Goal: Task Accomplishment & Management: Use online tool/utility

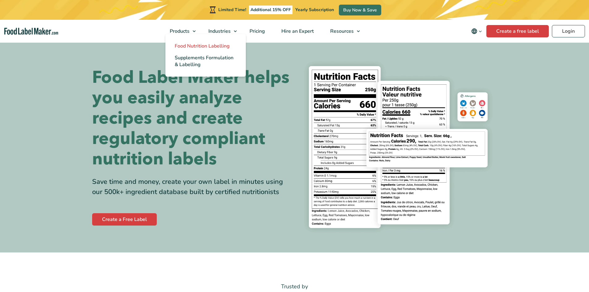
click at [193, 46] on span "Food Nutrition Labelling" at bounding box center [202, 46] width 55 height 7
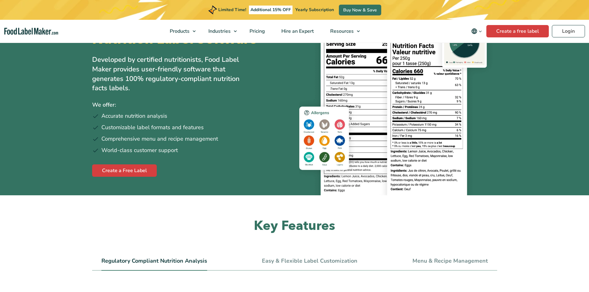
scroll to position [31, 0]
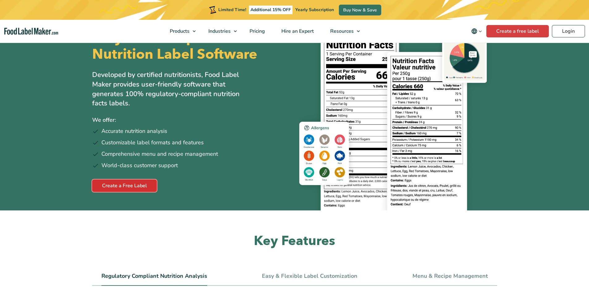
click at [121, 185] on link "Create a Free Label" at bounding box center [124, 186] width 65 height 12
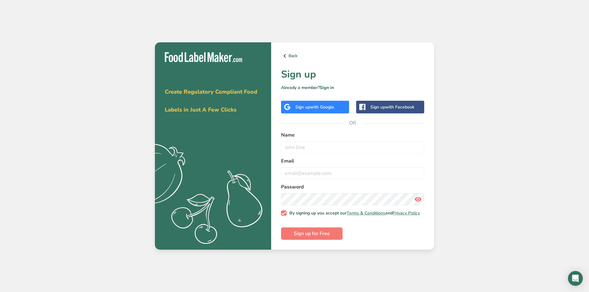
click at [321, 105] on span "with Google" at bounding box center [322, 107] width 24 height 6
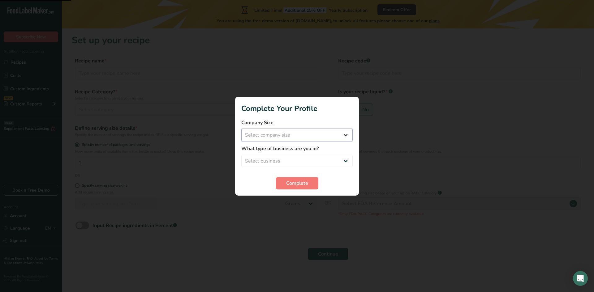
click at [300, 134] on select "Select company size Fewer than 10 Employees 10 to 50 Employees 51 to 500 Employ…" at bounding box center [296, 135] width 111 height 12
select select "1"
click at [241, 129] on select "Select company size Fewer than 10 Employees 10 to 50 Employees 51 to 500 Employ…" at bounding box center [296, 135] width 111 height 12
click at [294, 159] on select "Select business Packaged Food Manufacturer Restaurant & Cafe Bakery Meal Plans …" at bounding box center [296, 161] width 111 height 12
select select "1"
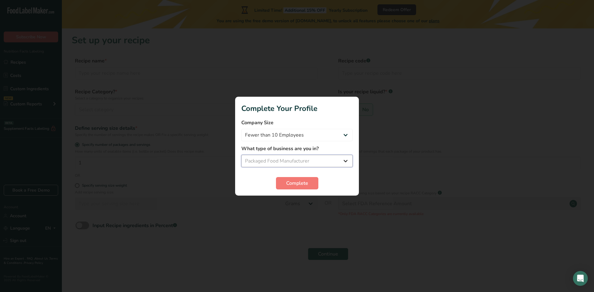
click at [241, 155] on select "Select business Packaged Food Manufacturer Restaurant & Cafe Bakery Meal Plans …" at bounding box center [296, 161] width 111 height 12
click at [293, 185] on span "Complete" at bounding box center [297, 183] width 22 height 7
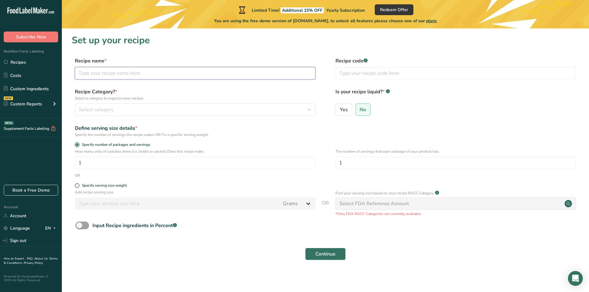
click at [120, 68] on input "text" at bounding box center [195, 73] width 241 height 12
type input "Test Cinn Crunch"
click at [178, 109] on div "Select category" at bounding box center [193, 109] width 229 height 7
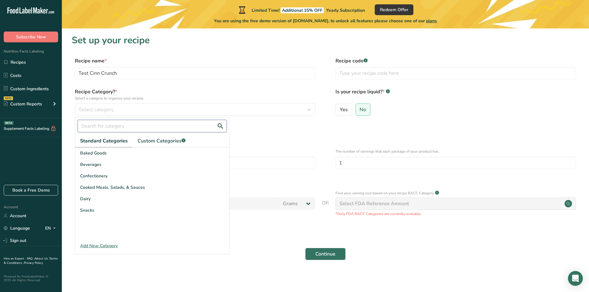
click at [121, 127] on input "text" at bounding box center [152, 126] width 149 height 12
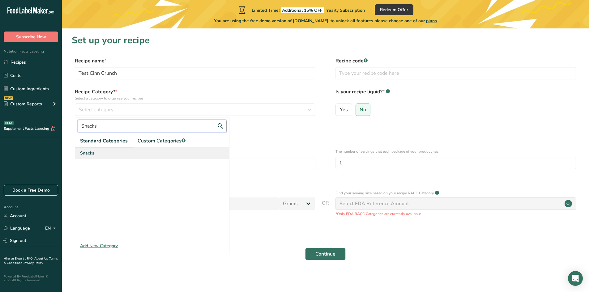
type input "Snacks"
click at [107, 152] on div "Snacks" at bounding box center [152, 153] width 154 height 11
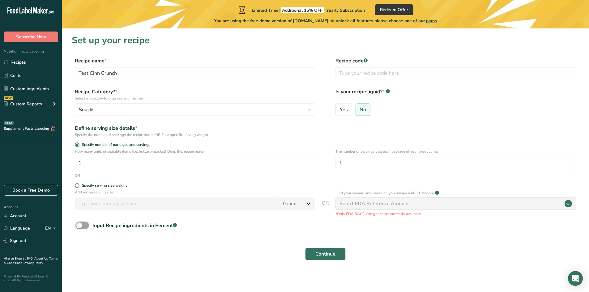
scroll to position [2, 0]
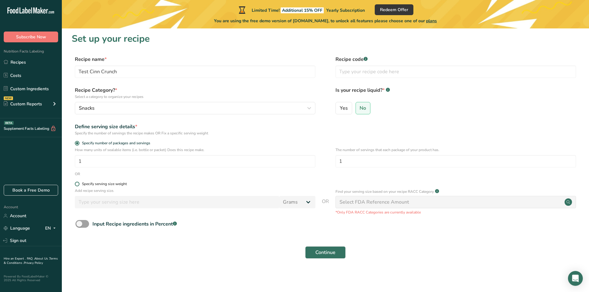
click at [76, 184] on span at bounding box center [77, 184] width 5 height 5
click at [76, 184] on input "Specify serving size weight" at bounding box center [77, 184] width 4 height 4
radio input "true"
radio input "false"
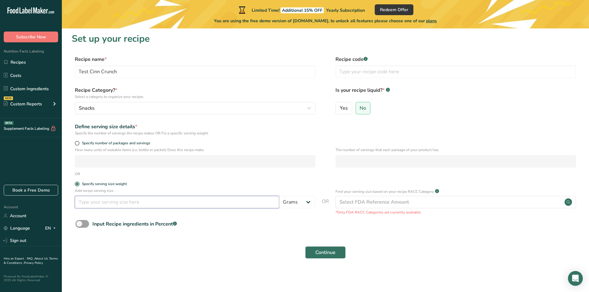
click at [172, 203] on input "number" at bounding box center [177, 202] width 204 height 12
type input "30"
click at [356, 71] on input "text" at bounding box center [456, 72] width 241 height 12
click at [77, 144] on span at bounding box center [77, 143] width 5 height 5
click at [77, 144] on input "Specify number of packages and servings" at bounding box center [77, 143] width 4 height 4
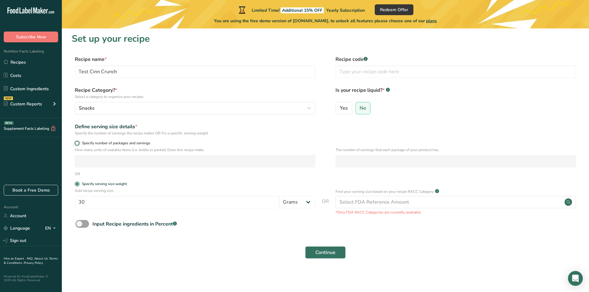
radio input "true"
radio input "false"
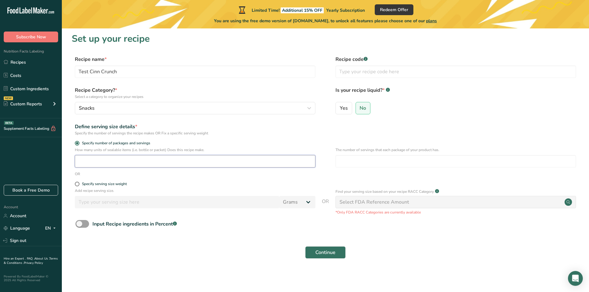
click at [95, 161] on input "number" at bounding box center [195, 161] width 241 height 12
click at [353, 160] on input "number" at bounding box center [456, 161] width 241 height 12
type input "1.5"
click at [274, 160] on input "number" at bounding box center [195, 161] width 241 height 12
type input "30"
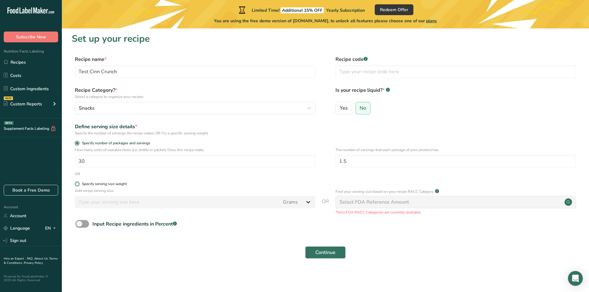
click at [75, 184] on span at bounding box center [77, 184] width 5 height 5
click at [75, 184] on input "Specify serving size weight" at bounding box center [77, 184] width 4 height 4
radio input "true"
radio input "false"
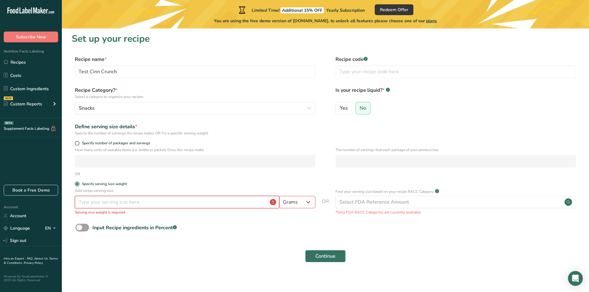
click at [103, 201] on input "number" at bounding box center [177, 202] width 204 height 12
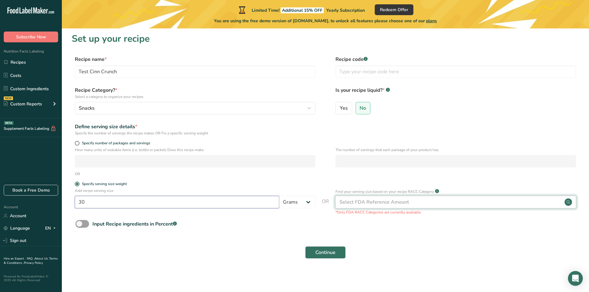
type input "30"
click at [357, 201] on div "Select FDA Reference Amount" at bounding box center [375, 202] width 70 height 7
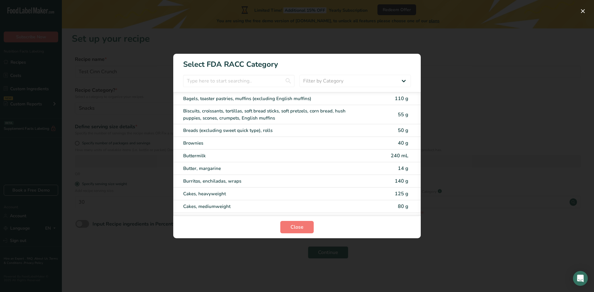
click at [461, 68] on div "RACC Category Selection Modal" at bounding box center [297, 146] width 594 height 292
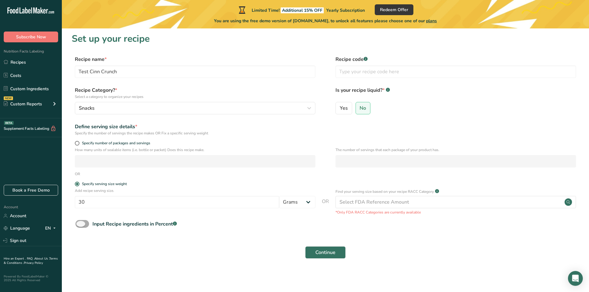
click at [88, 224] on span at bounding box center [82, 224] width 14 height 8
click at [79, 224] on input "Input Recipe ingredients in Percent .a-a{fill:#347362;}.b-a{fill:#fff;}" at bounding box center [77, 224] width 4 height 4
checkbox input "true"
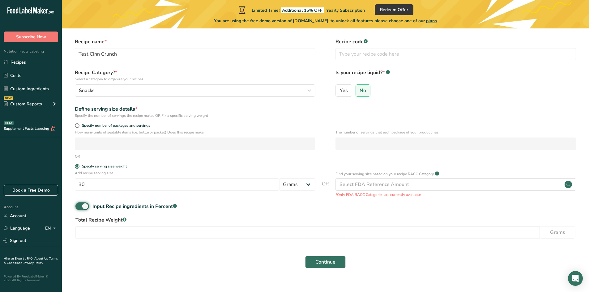
scroll to position [29, 0]
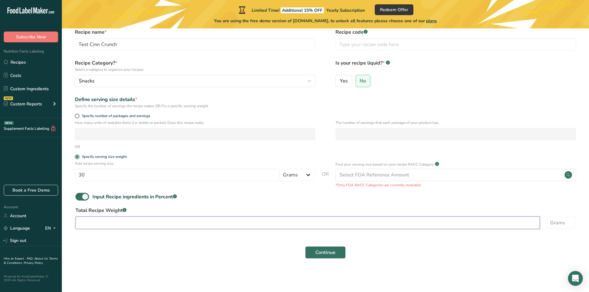
click at [200, 223] on input "number" at bounding box center [307, 223] width 465 height 12
click at [201, 224] on input "number" at bounding box center [307, 223] width 465 height 12
type input "140"
click at [315, 255] on button "Continue" at bounding box center [325, 252] width 41 height 12
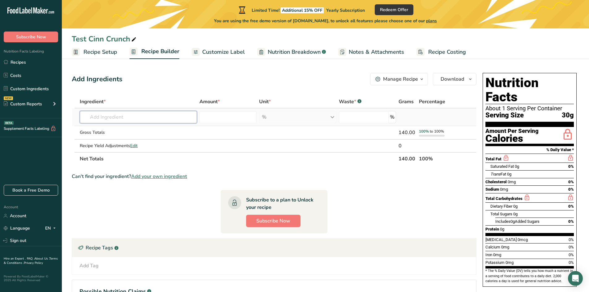
click at [131, 117] on input "text" at bounding box center [138, 117] width 117 height 12
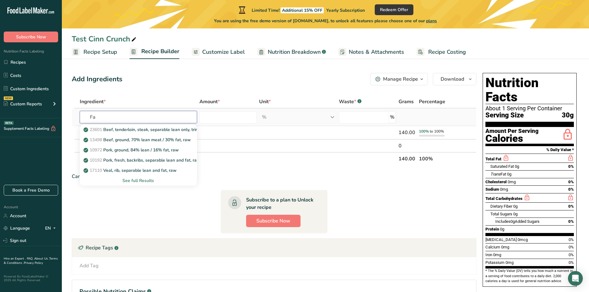
type input "F"
type input "Popcorn"
click at [145, 88] on div "Add Ingredients Manage Recipe Delete Recipe Duplicate Recipe Scale Recipe Save …" at bounding box center [276, 206] width 409 height 270
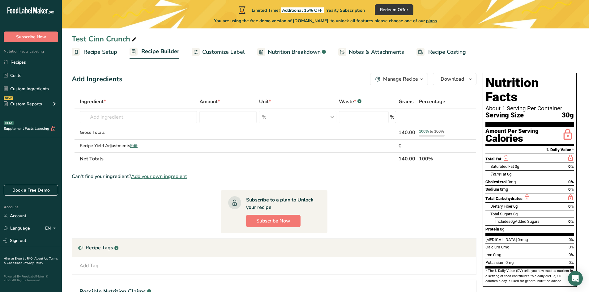
click at [227, 52] on span "Customize Label" at bounding box center [223, 52] width 43 height 8
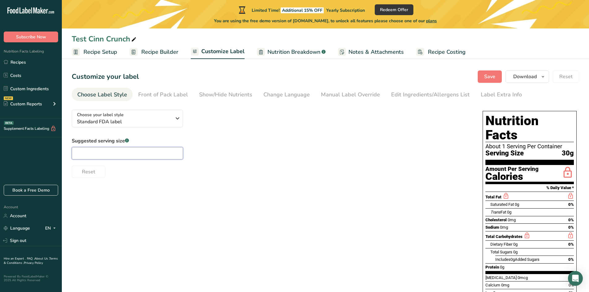
click at [149, 155] on input "text" at bounding box center [127, 153] width 111 height 12
type input "3"
type input "1 Cup"
click at [161, 93] on div "Front of Pack Label" at bounding box center [163, 95] width 50 height 8
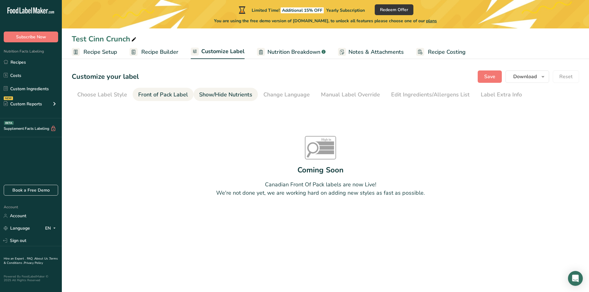
click at [227, 94] on div "Show/Hide Nutrients" at bounding box center [225, 95] width 53 height 8
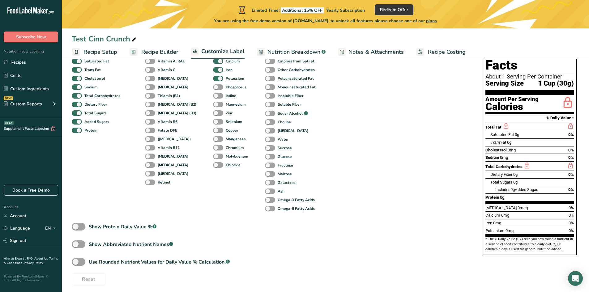
scroll to position [73, 0]
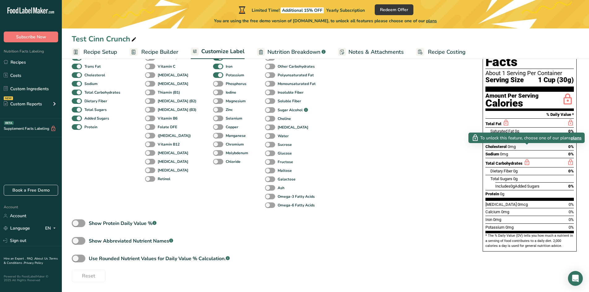
click at [527, 159] on icon at bounding box center [527, 163] width 7 height 8
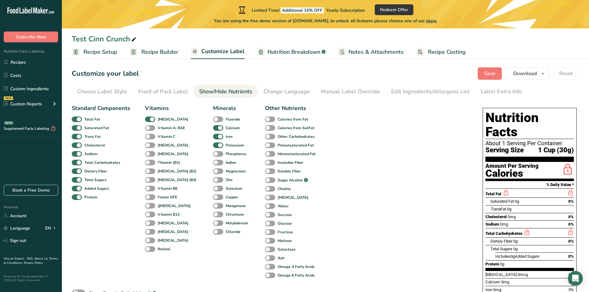
scroll to position [0, 0]
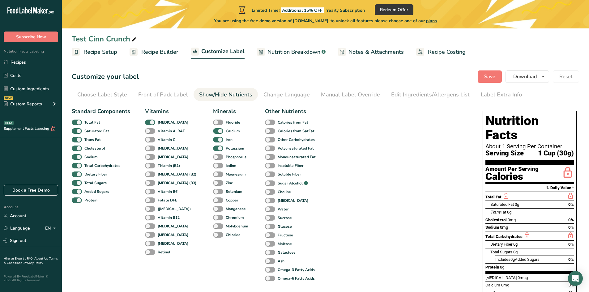
click at [429, 53] on span "Recipe Costing" at bounding box center [447, 52] width 38 height 8
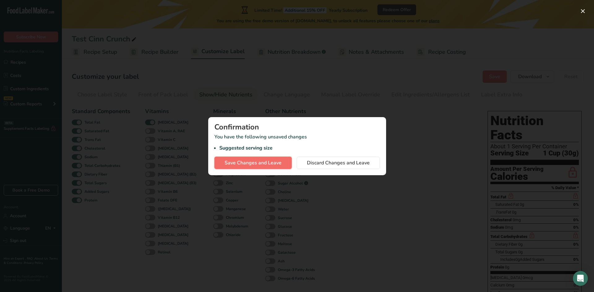
click at [278, 163] on span "Save Changes and Leave" at bounding box center [253, 162] width 57 height 7
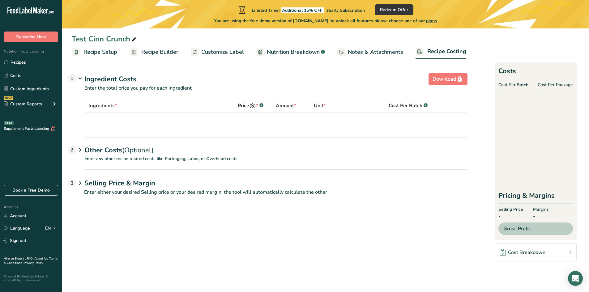
click at [372, 54] on span "Notes & Attachments" at bounding box center [375, 52] width 55 height 8
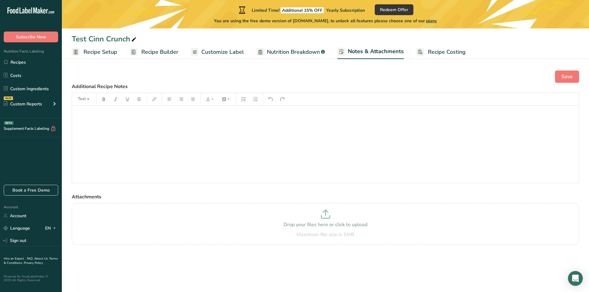
click at [302, 53] on span "Nutrition Breakdown" at bounding box center [293, 52] width 53 height 8
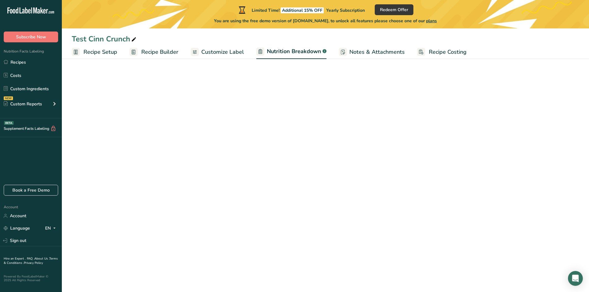
select select "Calories"
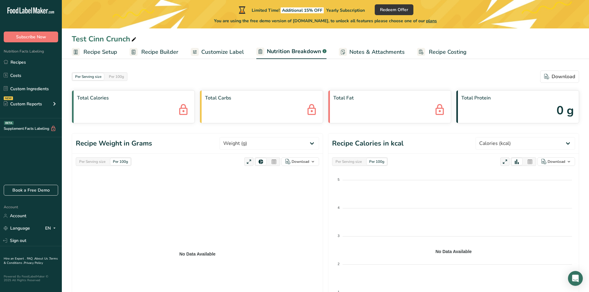
click at [161, 52] on span "Recipe Builder" at bounding box center [159, 52] width 37 height 8
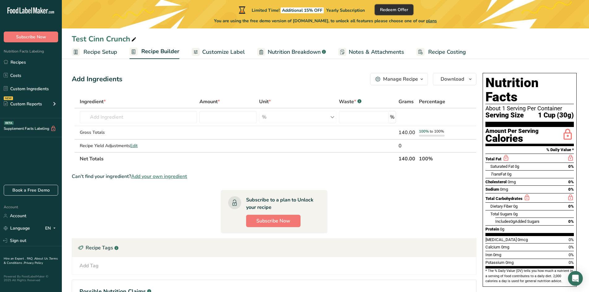
click at [404, 11] on span "Redeem Offer" at bounding box center [394, 9] width 28 height 6
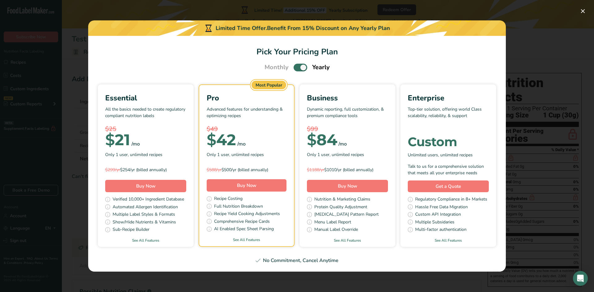
click at [529, 51] on div "Pick Your Pricing Plan Modal" at bounding box center [297, 146] width 594 height 292
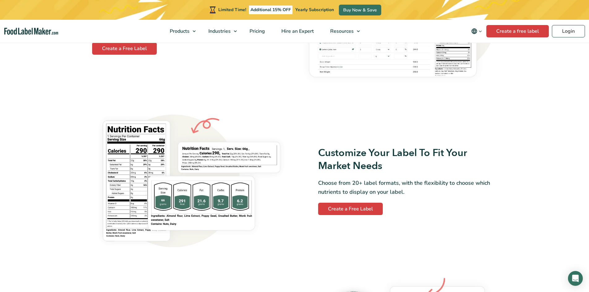
scroll to position [495, 0]
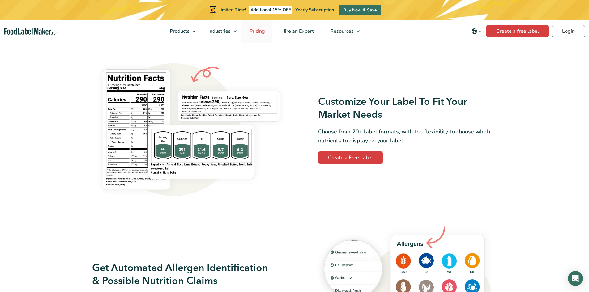
click at [255, 31] on span "Pricing" at bounding box center [257, 31] width 18 height 7
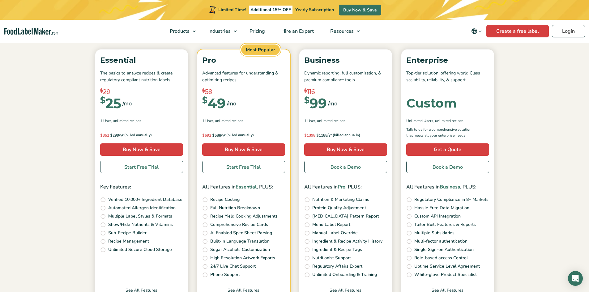
scroll to position [93, 0]
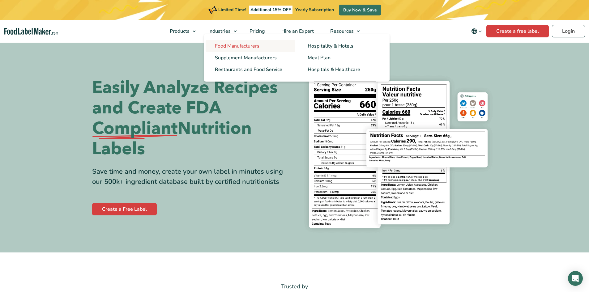
click at [234, 47] on span "Food Manufacturers" at bounding box center [237, 46] width 45 height 7
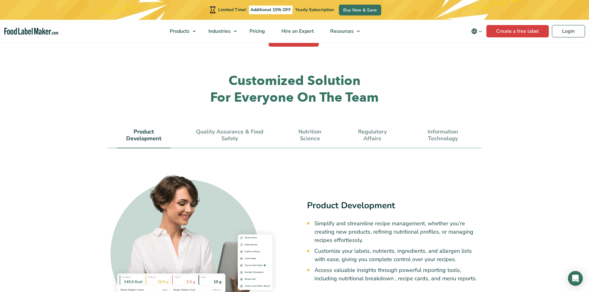
scroll to position [1670, 0]
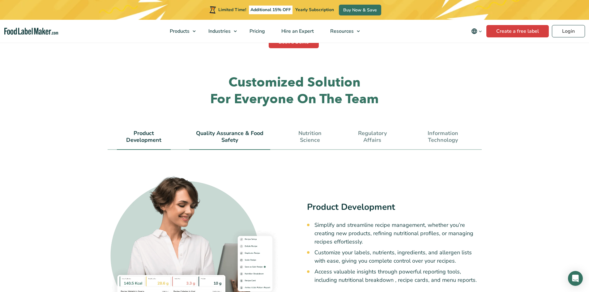
click at [226, 130] on link "Quality Assurance & Food Safety" at bounding box center [229, 136] width 81 height 13
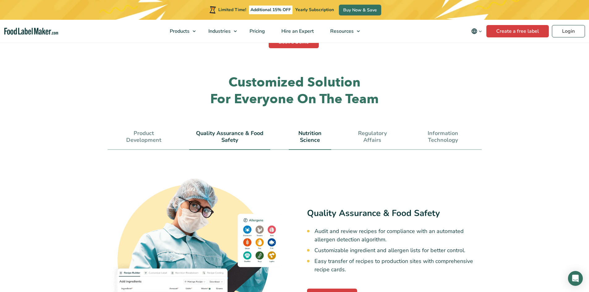
click at [312, 130] on link "Nutrition Science" at bounding box center [310, 136] width 42 height 13
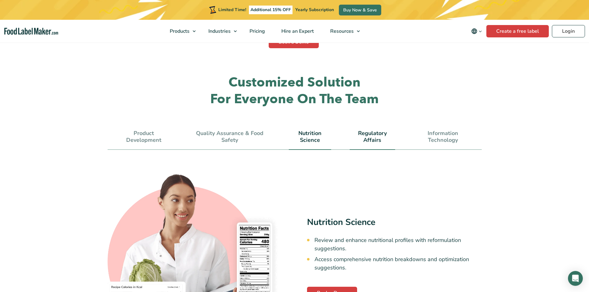
click at [375, 130] on link "Regulatory Affairs" at bounding box center [372, 136] width 45 height 13
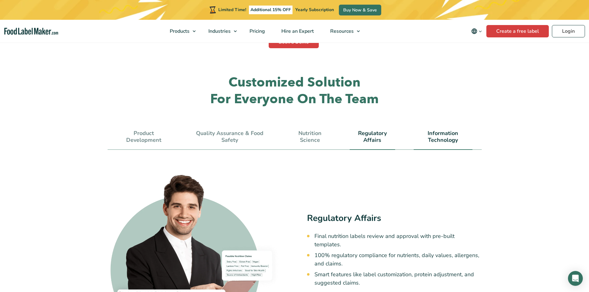
click at [443, 130] on link "Information Technology" at bounding box center [443, 136] width 59 height 13
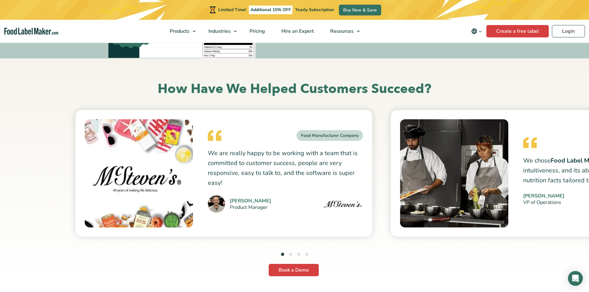
scroll to position [2196, 0]
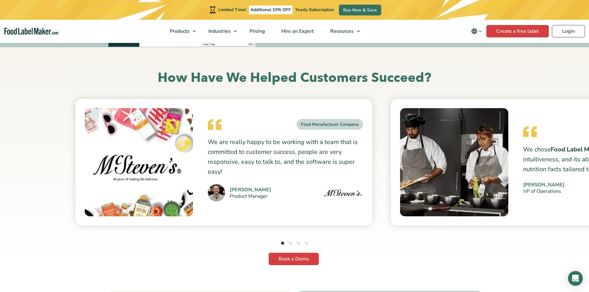
click at [291, 242] on button "2" at bounding box center [290, 243] width 3 height 3
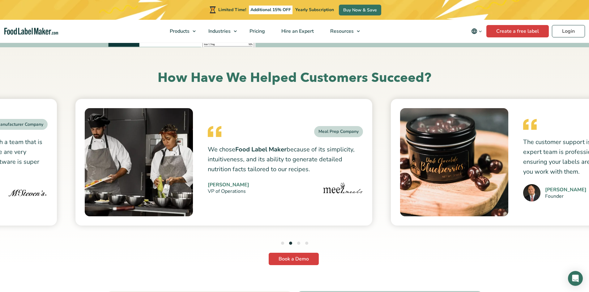
click at [299, 242] on button "3" at bounding box center [298, 243] width 3 height 3
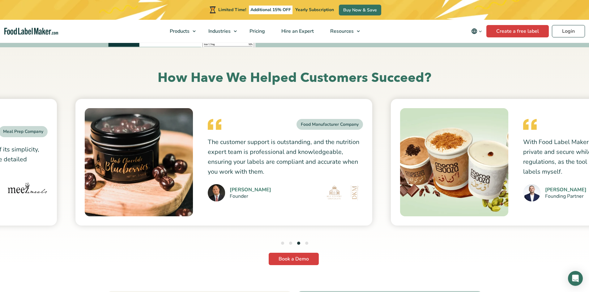
click at [308, 240] on li "4" at bounding box center [306, 244] width 3 height 8
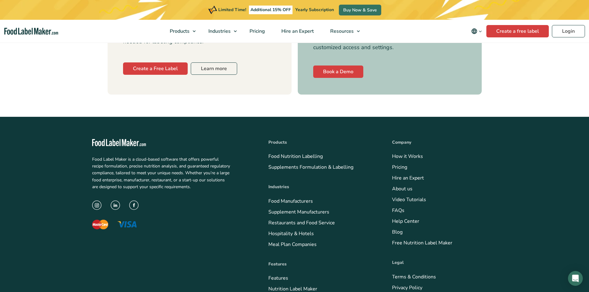
scroll to position [2529, 0]
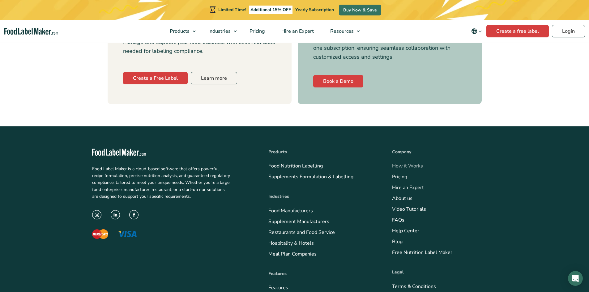
click at [408, 163] on link "How it Works" at bounding box center [407, 166] width 31 height 7
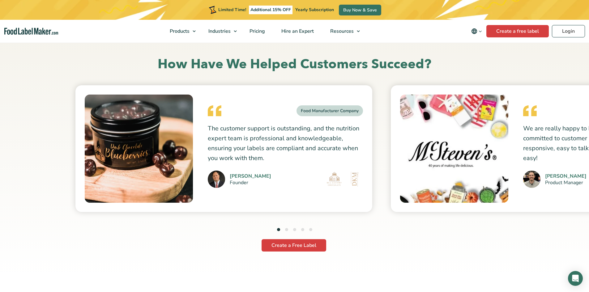
scroll to position [1659, 0]
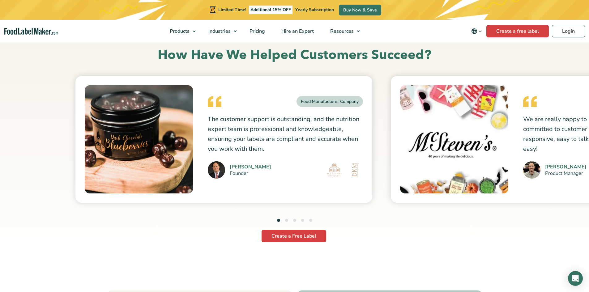
click at [285, 221] on ul "1 2 3 4 5" at bounding box center [294, 221] width 35 height 8
click at [287, 221] on button "2" at bounding box center [286, 220] width 3 height 3
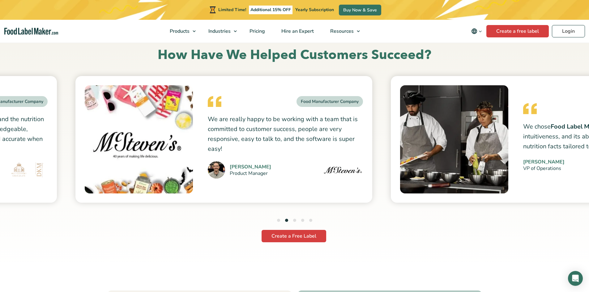
click at [294, 220] on button "3" at bounding box center [294, 220] width 3 height 3
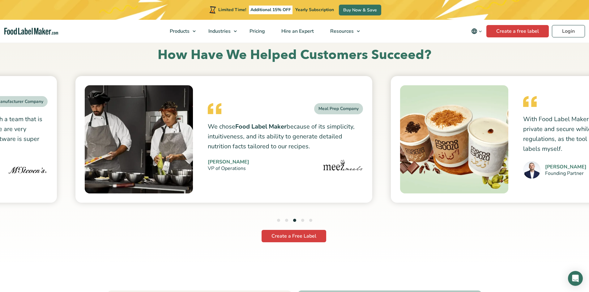
click at [302, 220] on button "4" at bounding box center [302, 220] width 3 height 3
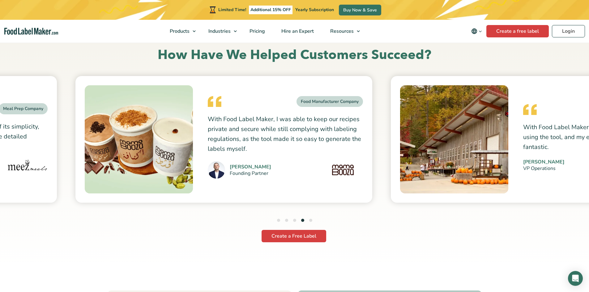
click at [310, 221] on button "5" at bounding box center [310, 220] width 3 height 3
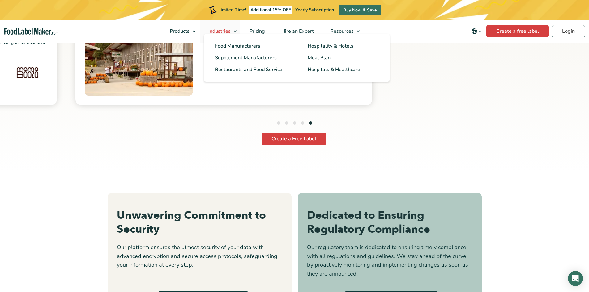
scroll to position [1752, 0]
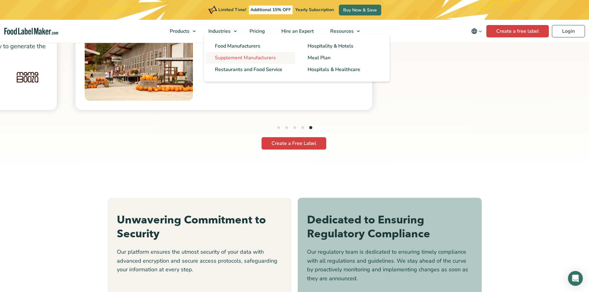
click at [228, 59] on span "Supplement Manufacturers" at bounding box center [245, 57] width 61 height 7
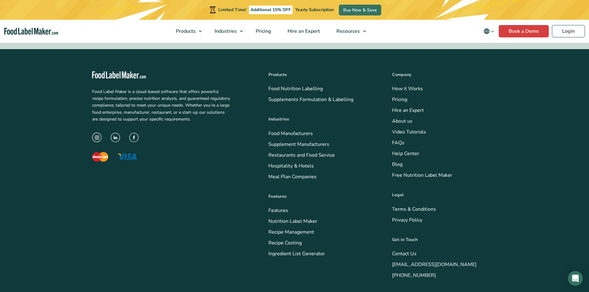
scroll to position [1701, 0]
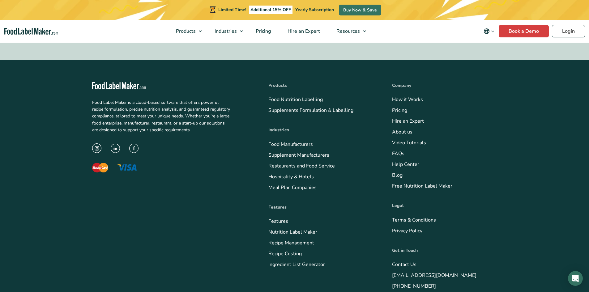
click at [94, 146] on img "instagram icon" at bounding box center [96, 147] width 9 height 9
